Goal: Book appointment/travel/reservation

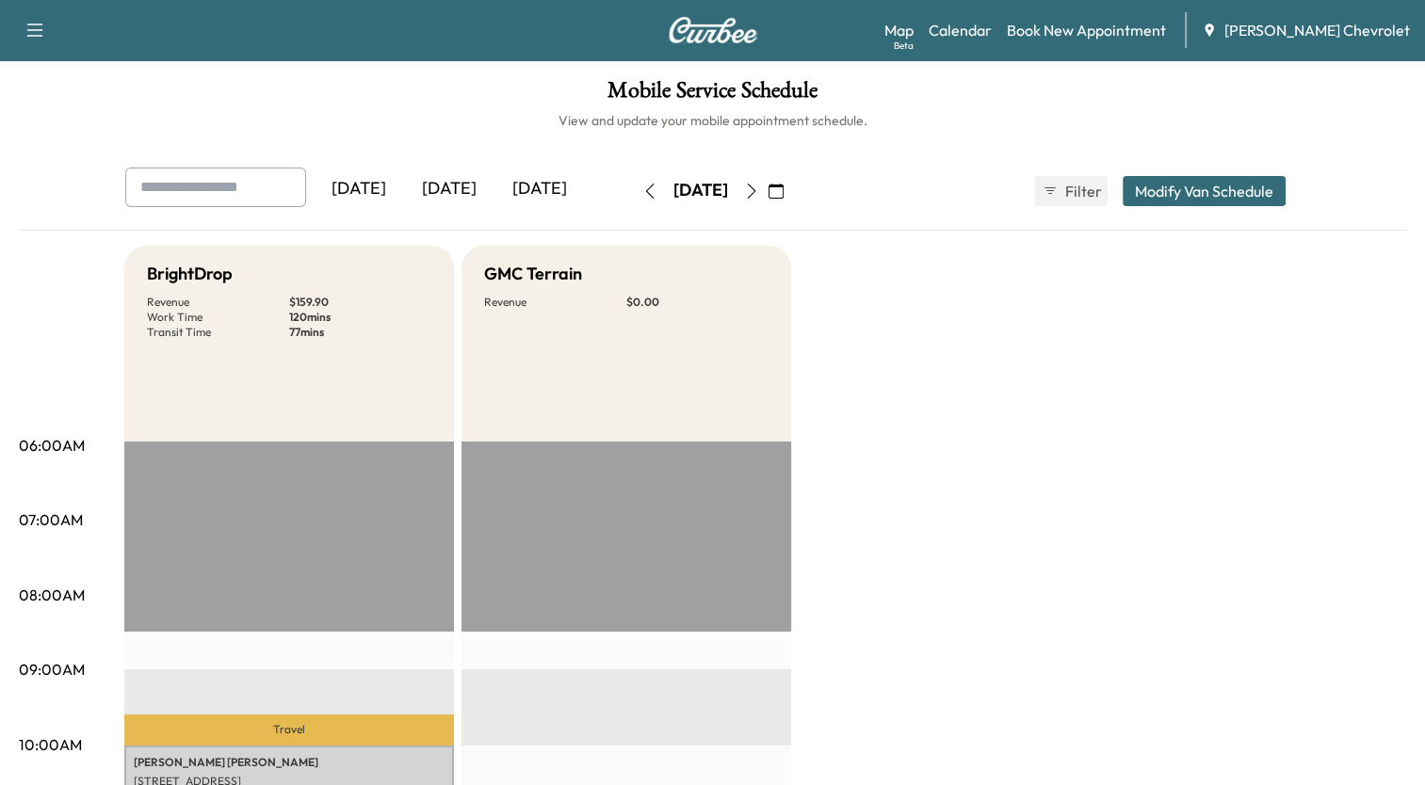
click at [784, 187] on icon "button" at bounding box center [775, 191] width 15 height 15
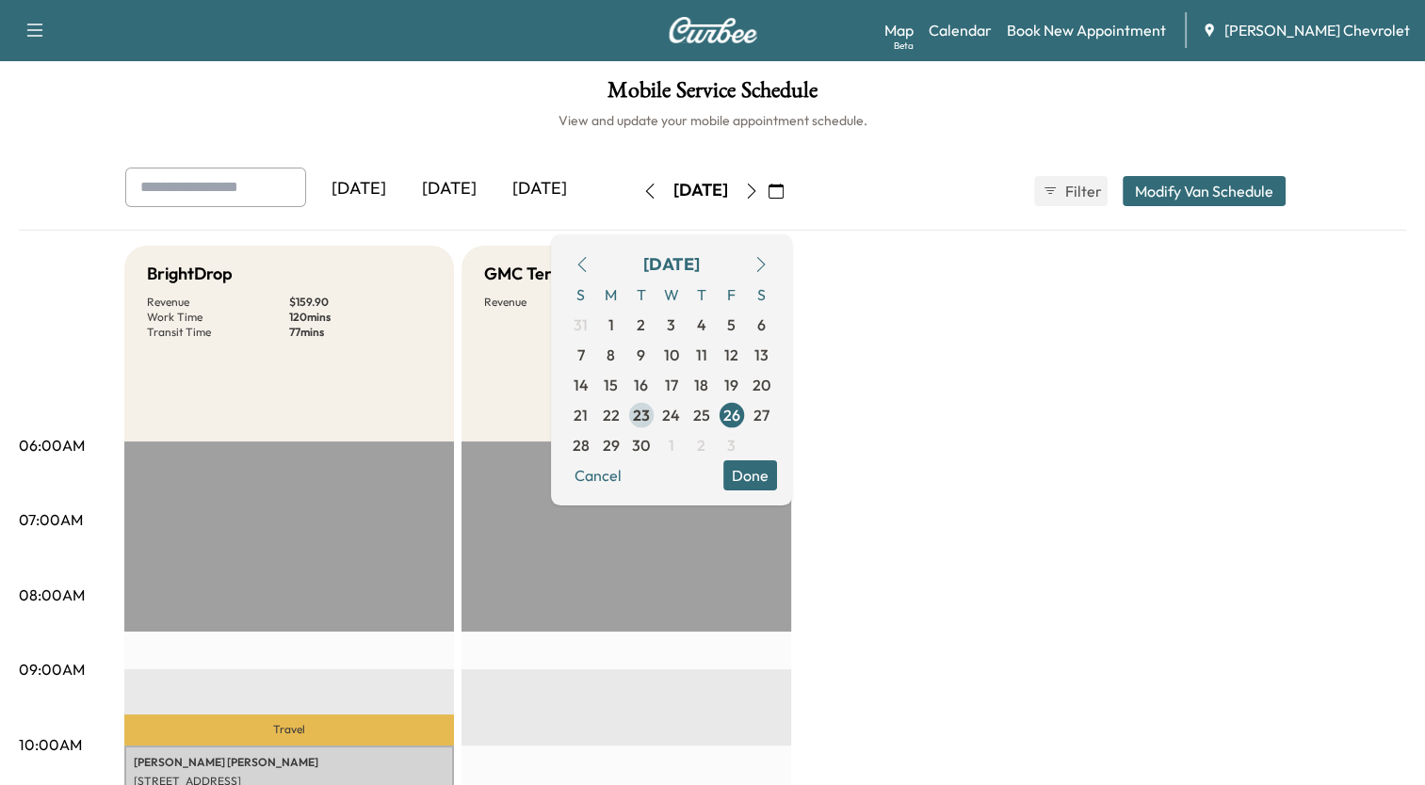
click at [650, 409] on span "23" at bounding box center [641, 415] width 17 height 23
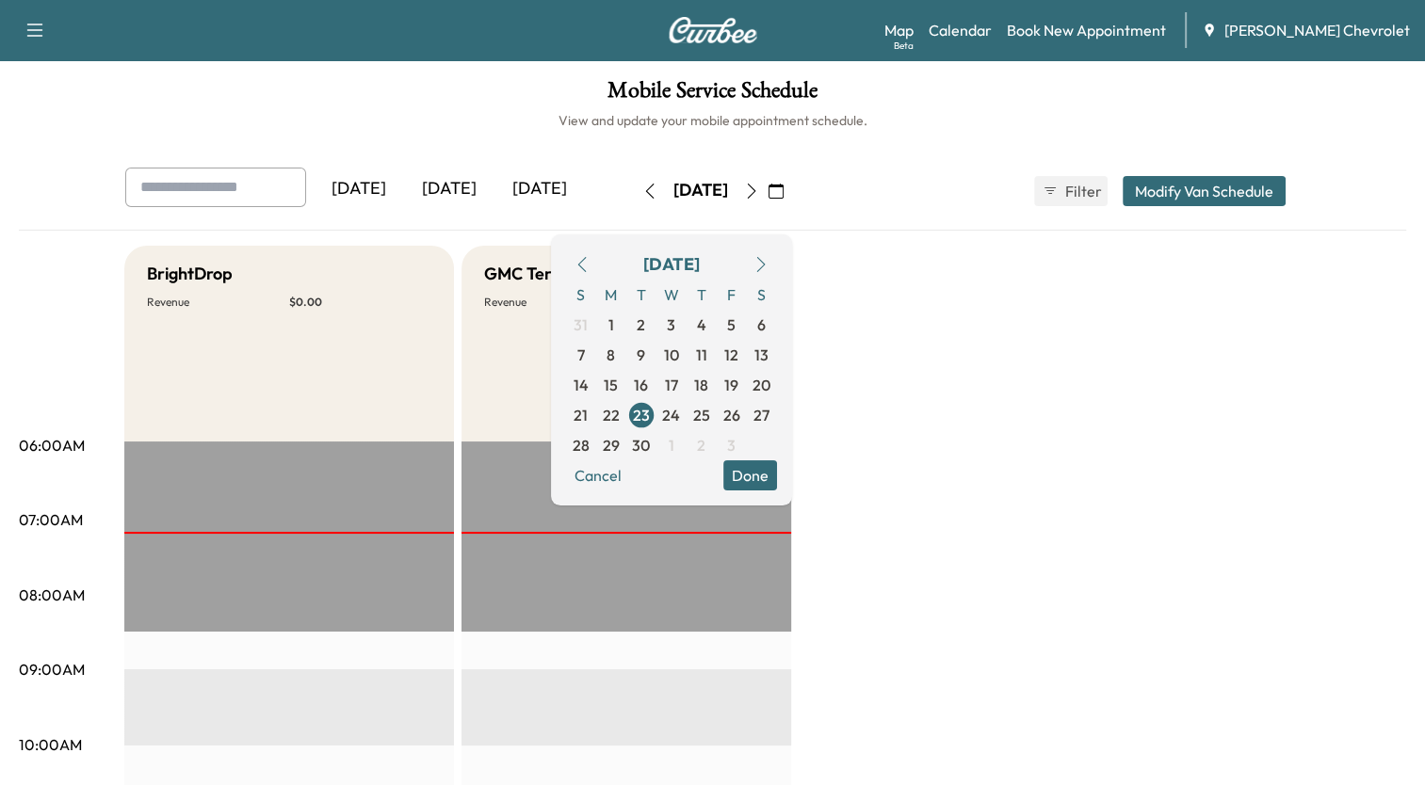
click at [777, 479] on button "Done" at bounding box center [750, 476] width 54 height 30
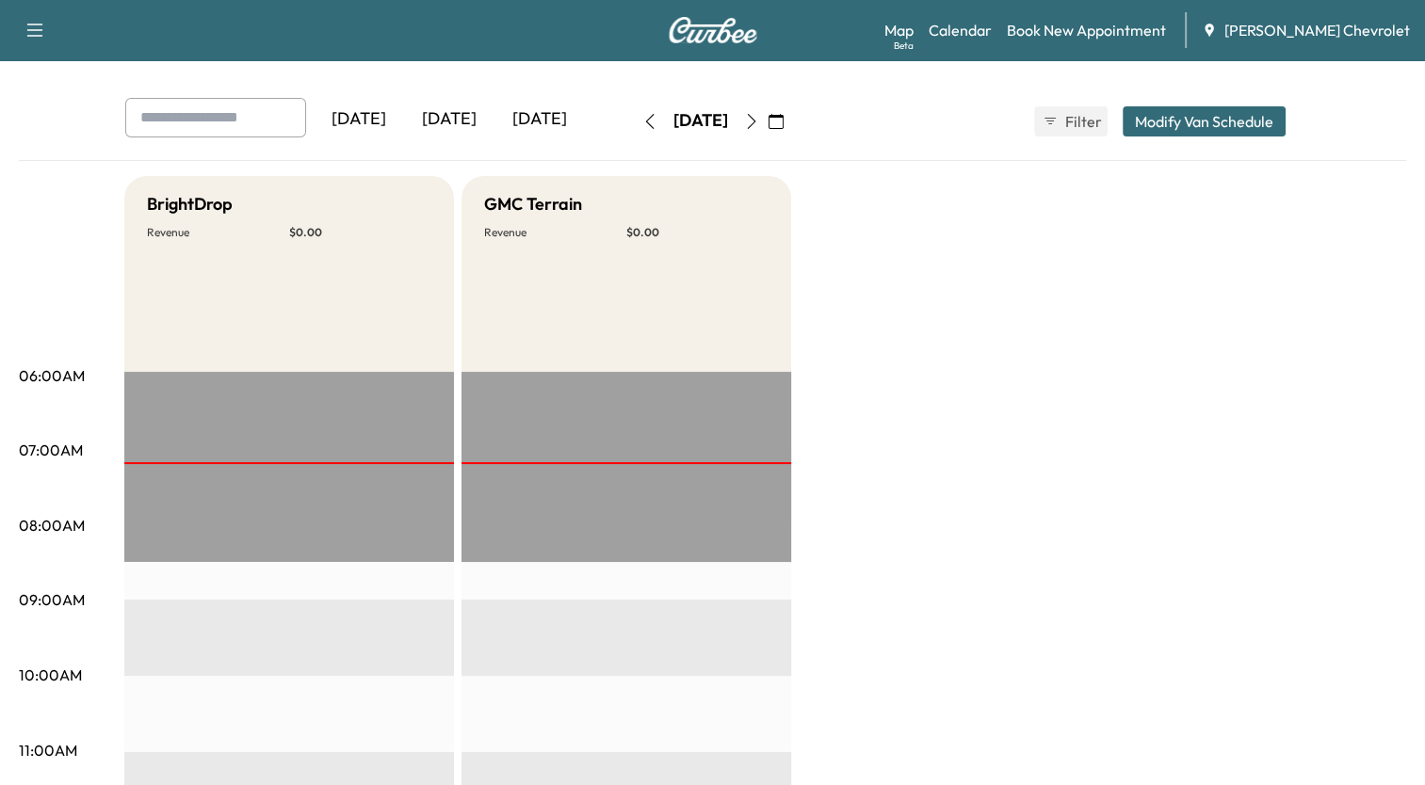
scroll to position [46, 0]
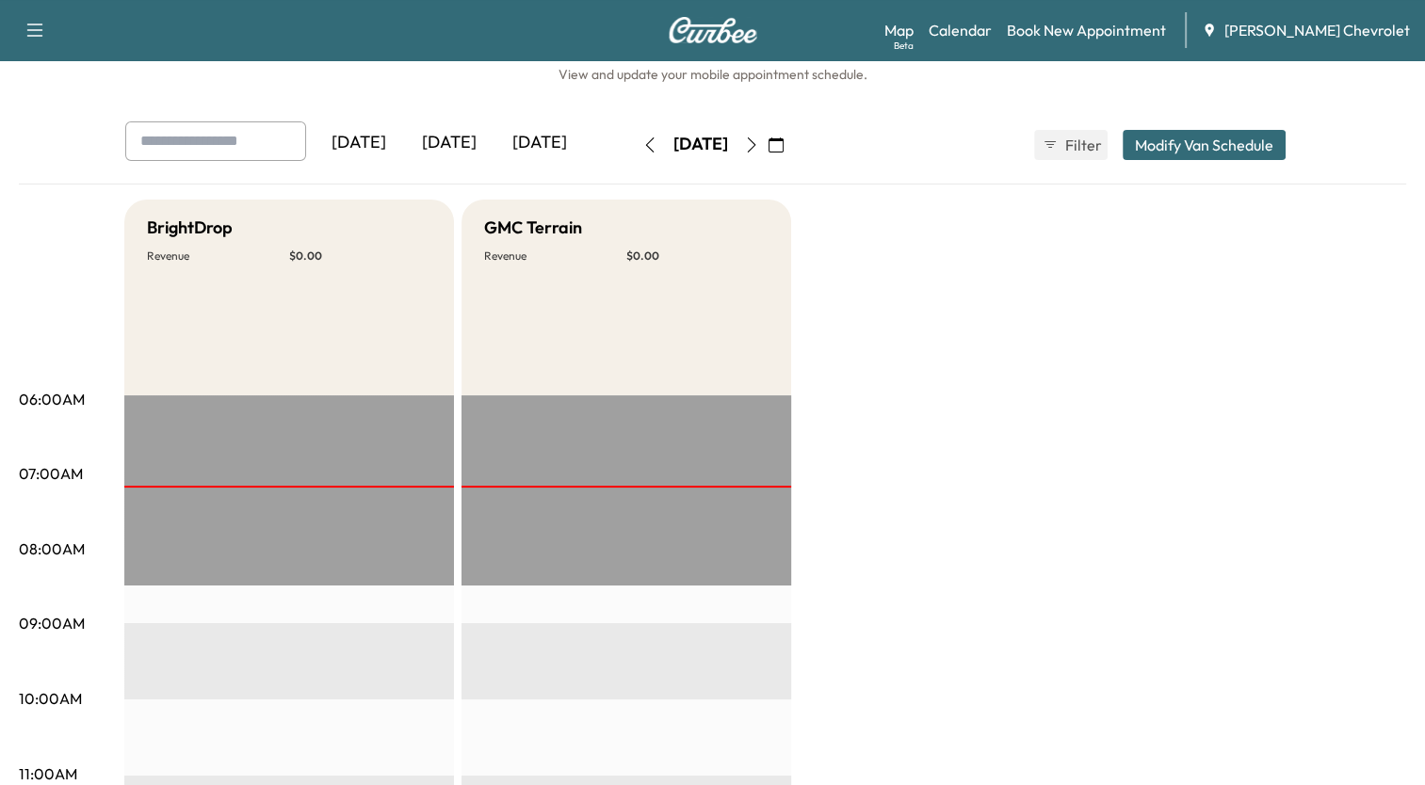
click at [755, 140] on icon "button" at bounding box center [751, 144] width 8 height 15
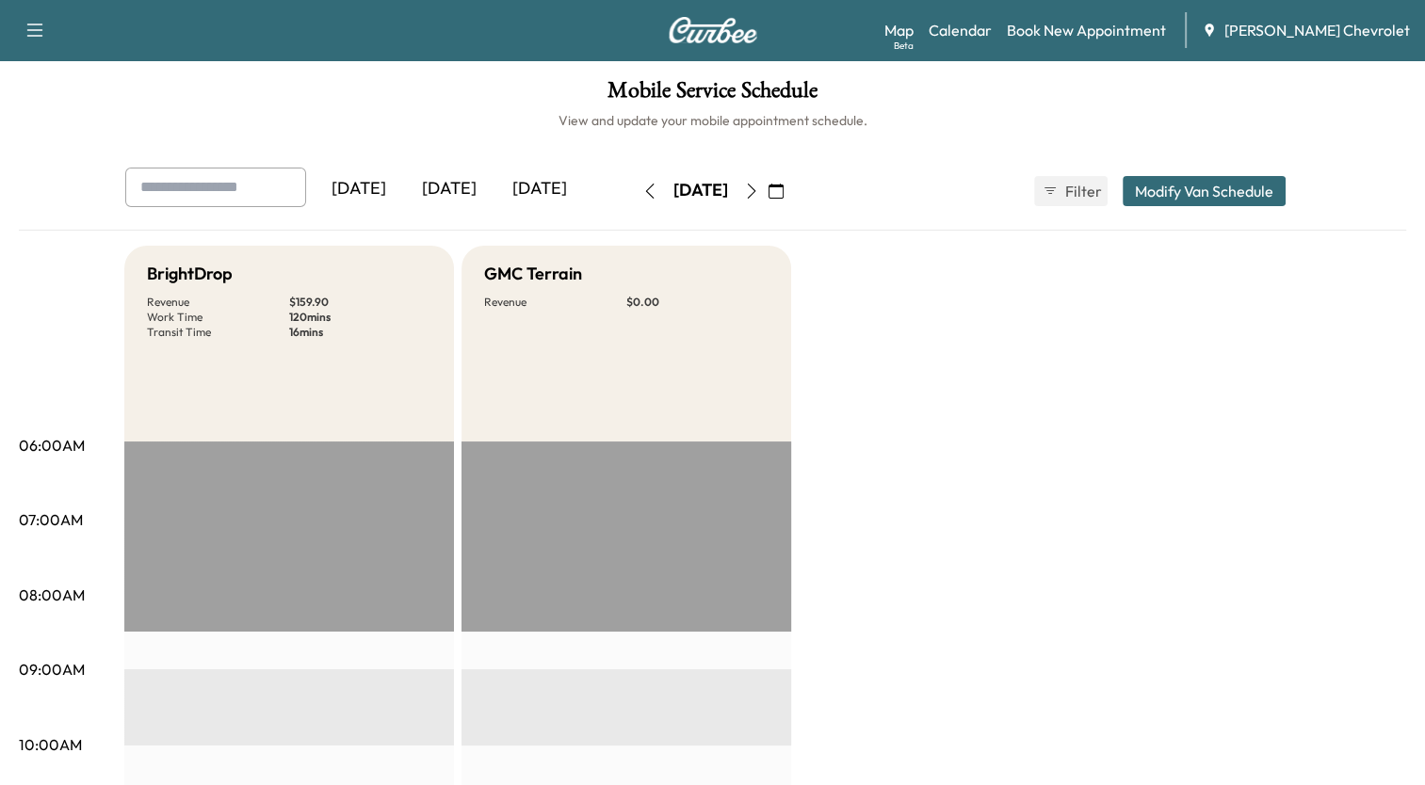
click at [759, 189] on icon "button" at bounding box center [751, 191] width 15 height 15
click at [759, 193] on icon "button" at bounding box center [751, 191] width 15 height 15
